Goal: Information Seeking & Learning: Learn about a topic

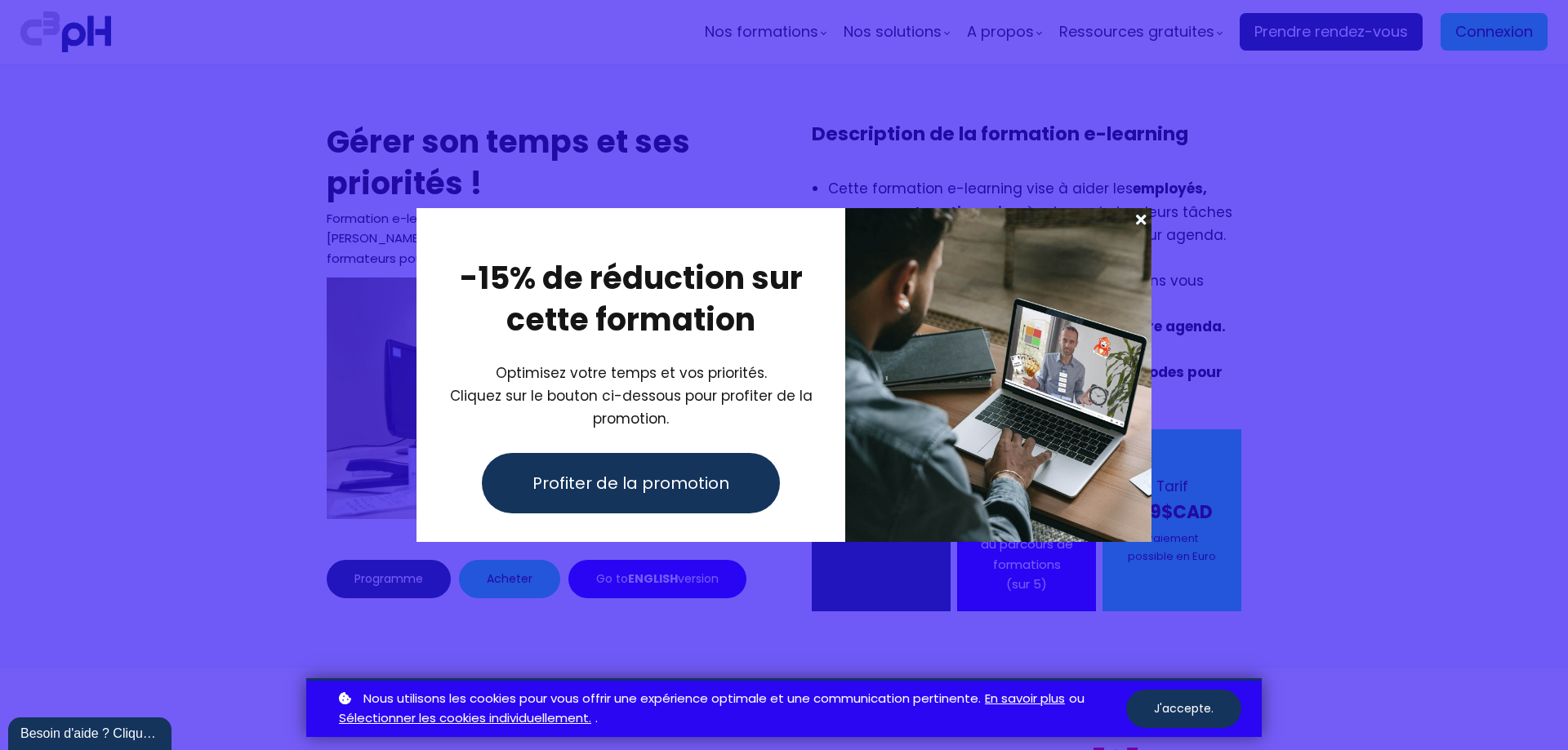
click at [1139, 223] on span at bounding box center [1141, 219] width 21 height 23
